Goal: Task Accomplishment & Management: Complete application form

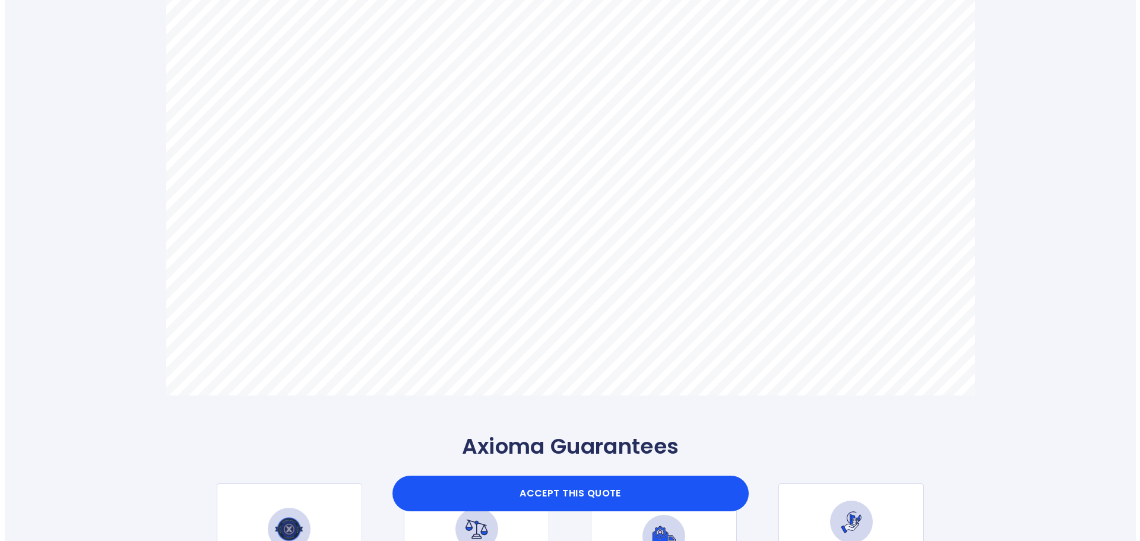
scroll to position [891, 0]
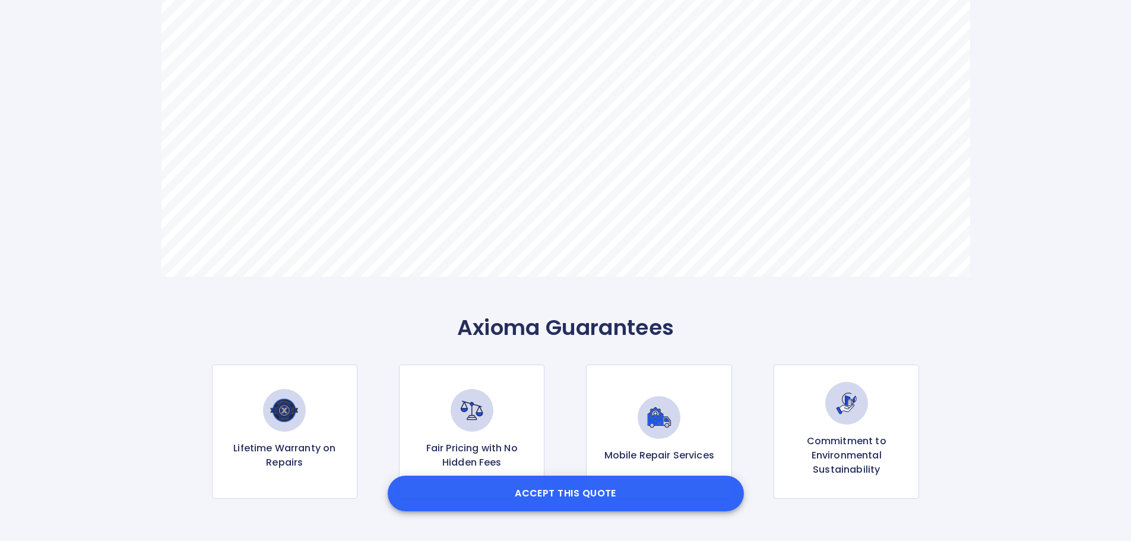
click at [577, 496] on button "Accept this Quote" at bounding box center [566, 494] width 356 height 36
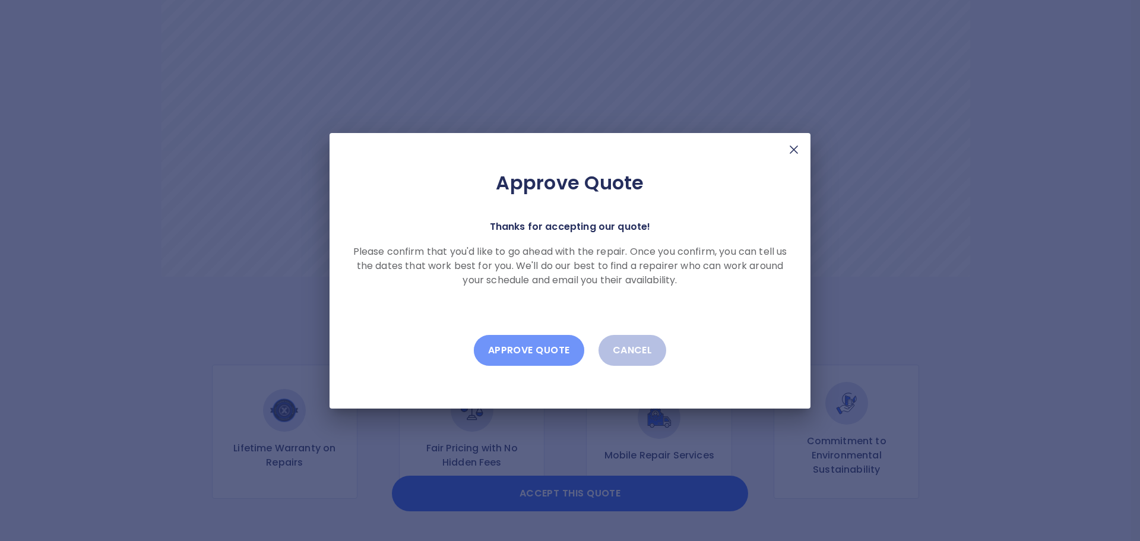
click at [519, 344] on button "Approve Quote" at bounding box center [529, 350] width 110 height 31
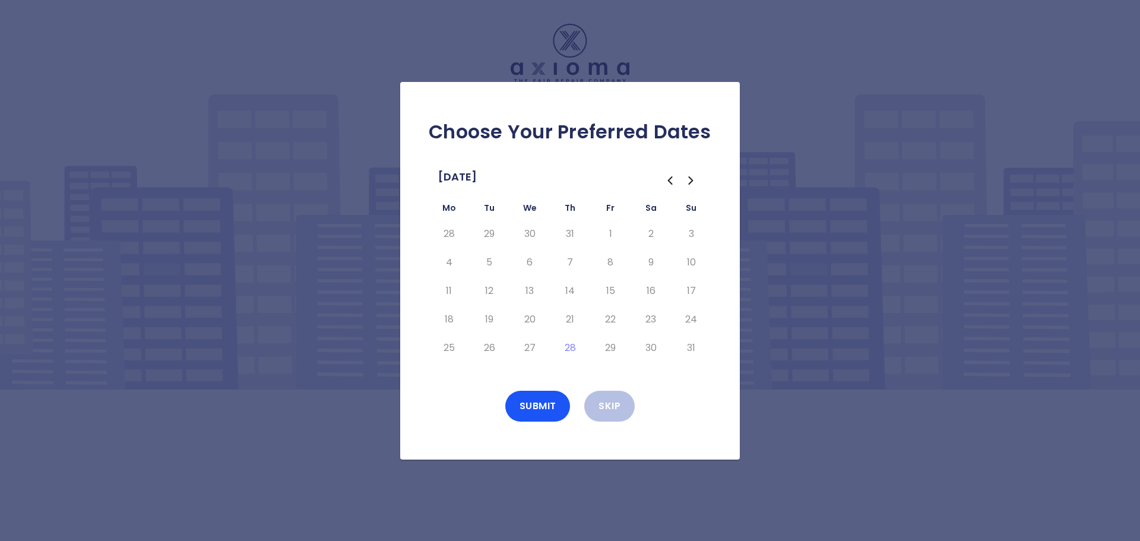
click at [692, 184] on icon "Go to the Next Month" at bounding box center [691, 180] width 14 height 14
click at [667, 179] on icon "Go to the Previous Month" at bounding box center [670, 180] width 14 height 14
click at [692, 178] on icon "Go to the Next Month" at bounding box center [691, 180] width 14 height 14
click at [612, 230] on button "5" at bounding box center [610, 234] width 21 height 19
click at [544, 410] on button "Submit" at bounding box center [537, 406] width 65 height 31
